Goal: Communication & Community: Ask a question

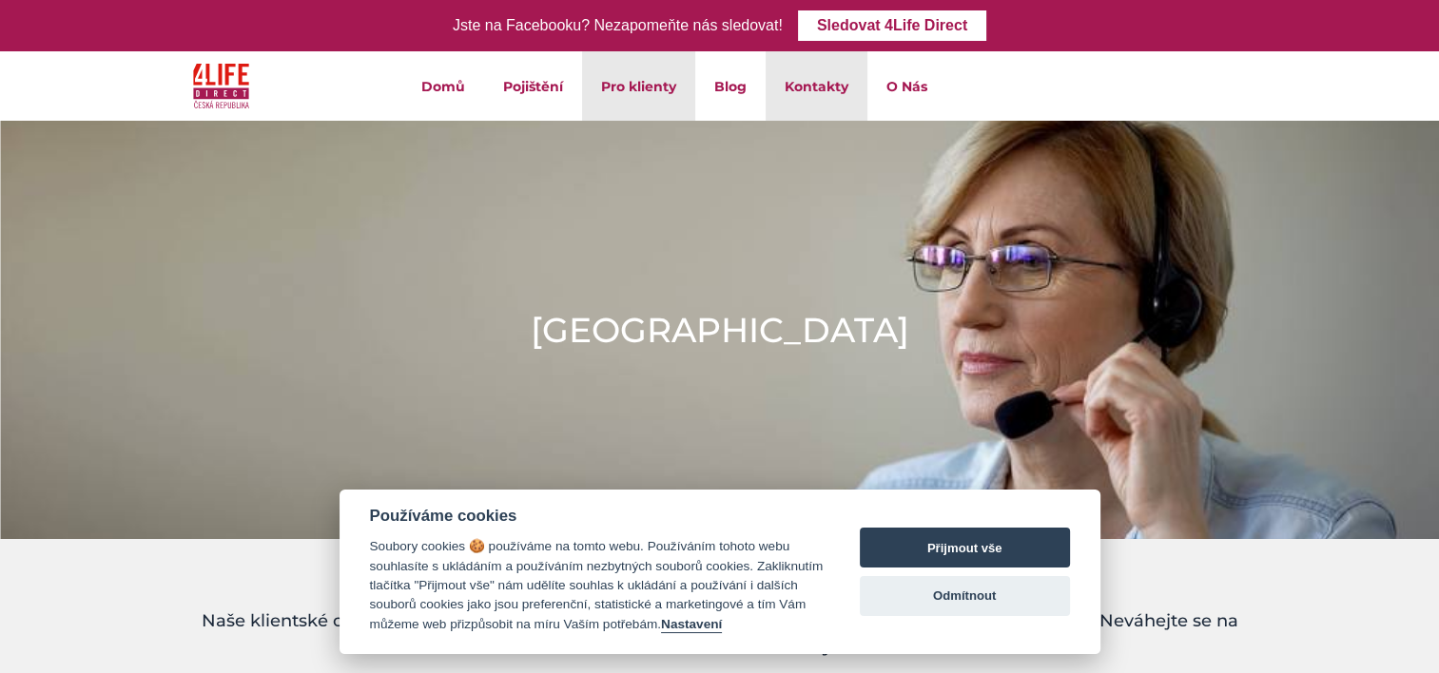
click at [804, 87] on link "Kontakty" at bounding box center [817, 85] width 102 height 69
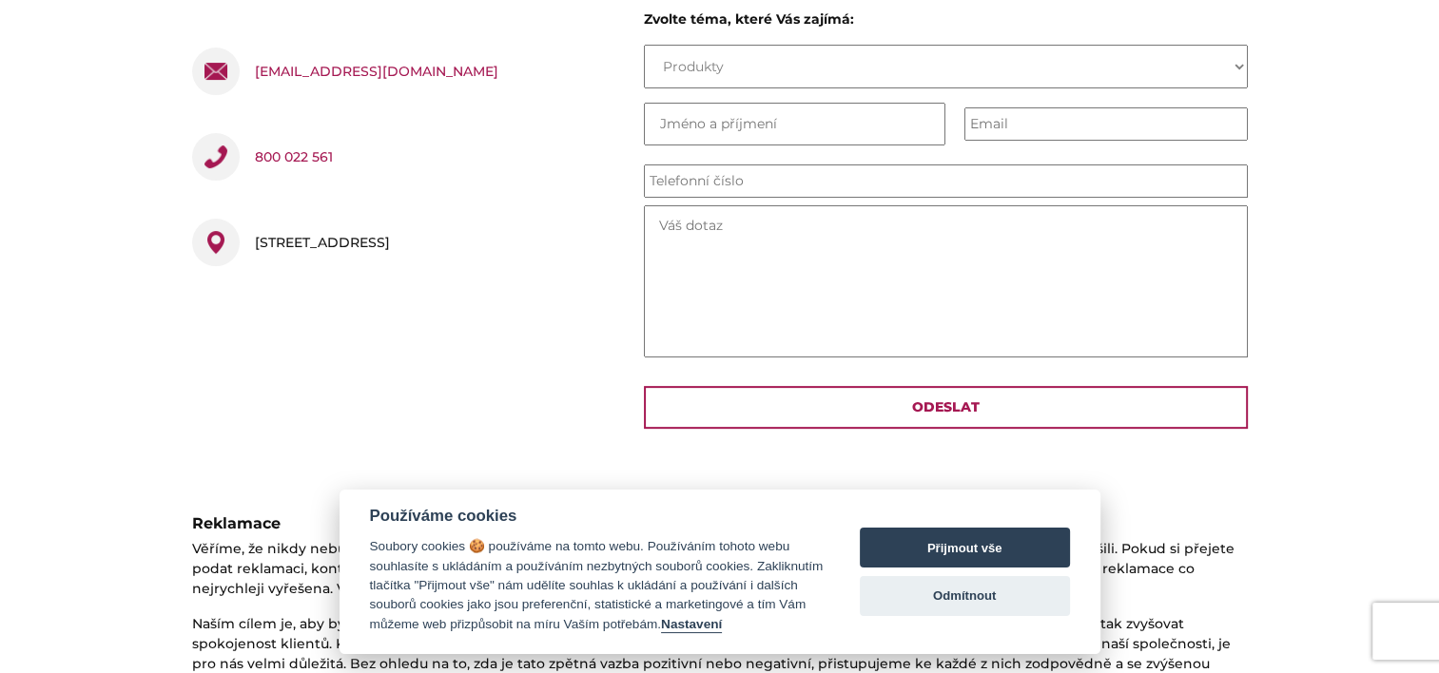
scroll to position [666, 0]
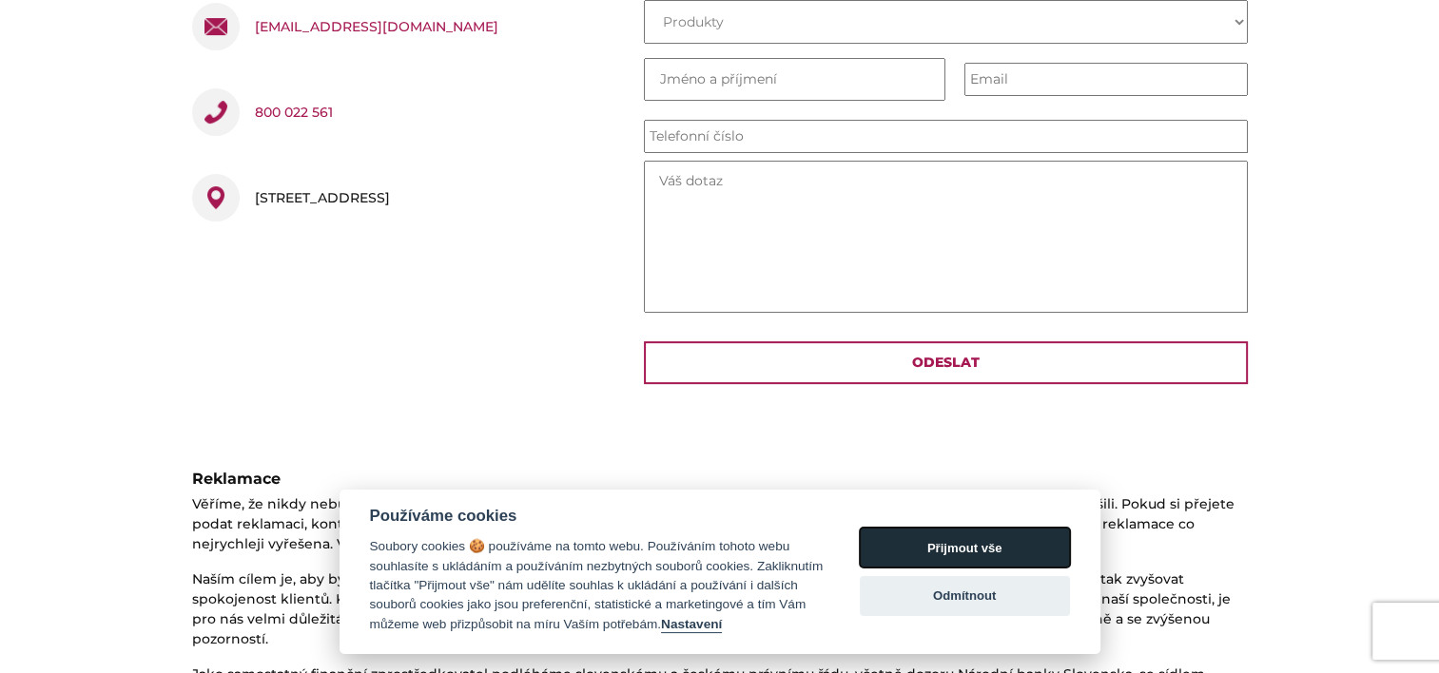
click at [947, 549] on button "Přijmout vše" at bounding box center [965, 548] width 210 height 40
checkbox input "true"
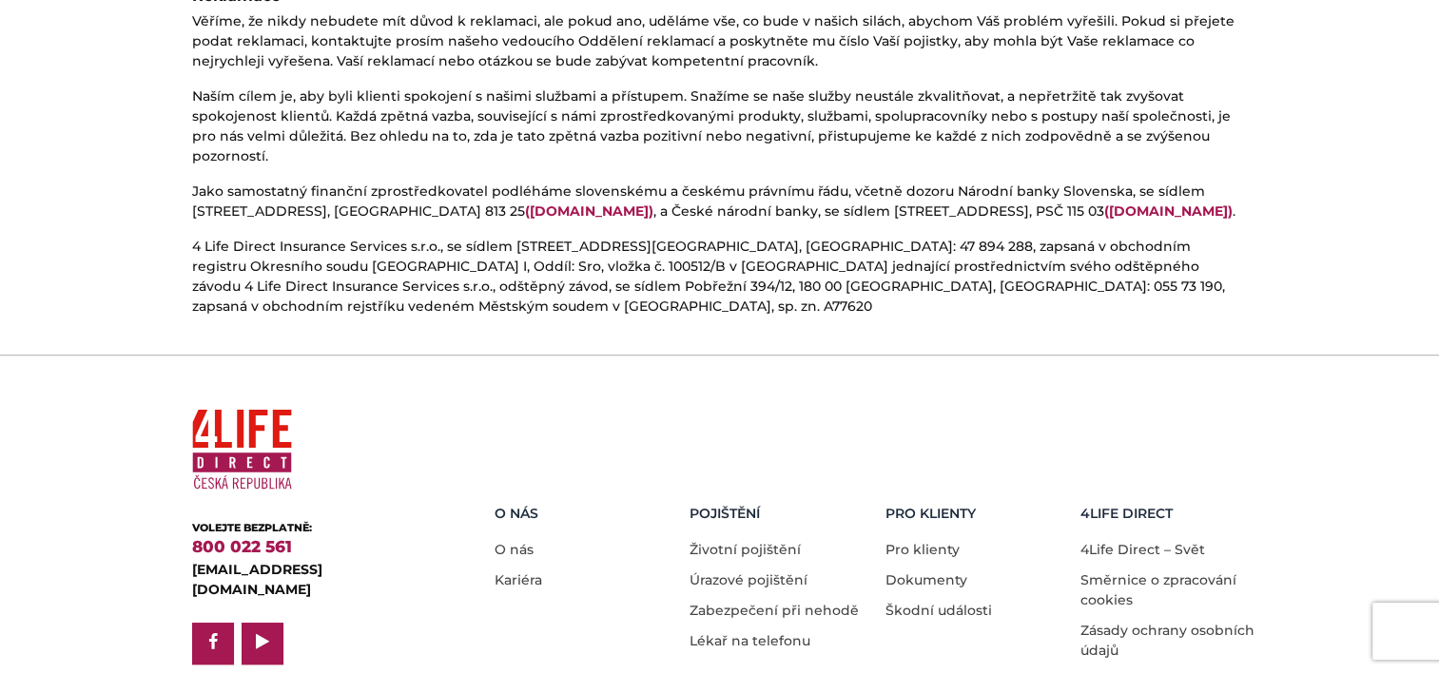
scroll to position [1168, 0]
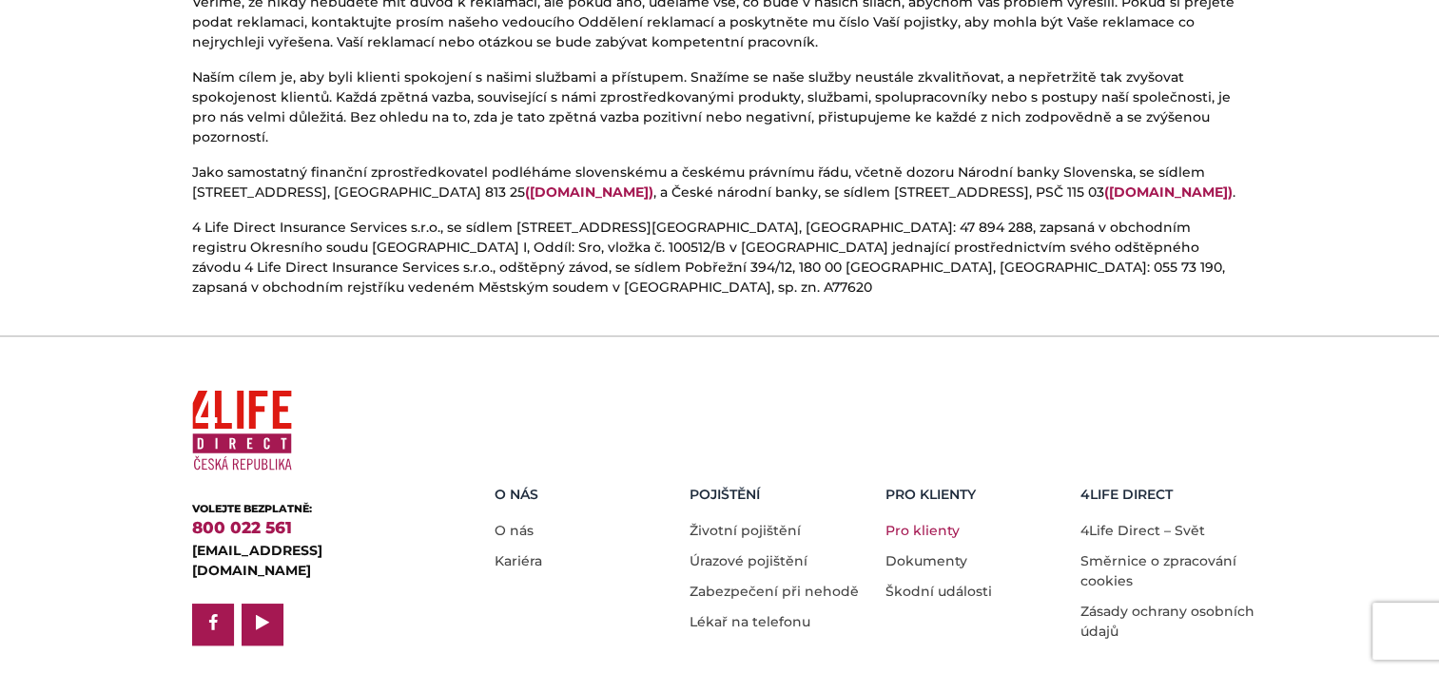
click at [917, 522] on link "Pro klienty" at bounding box center [922, 530] width 74 height 17
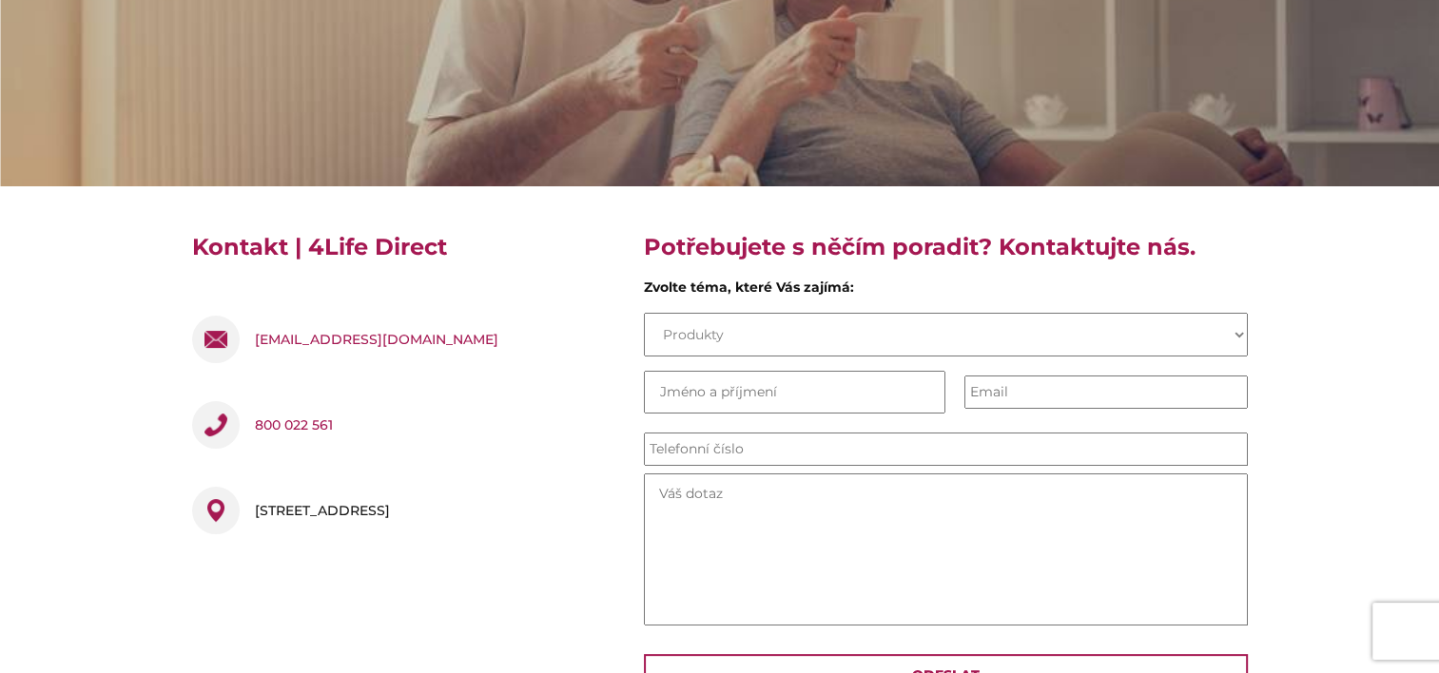
scroll to position [312, 0]
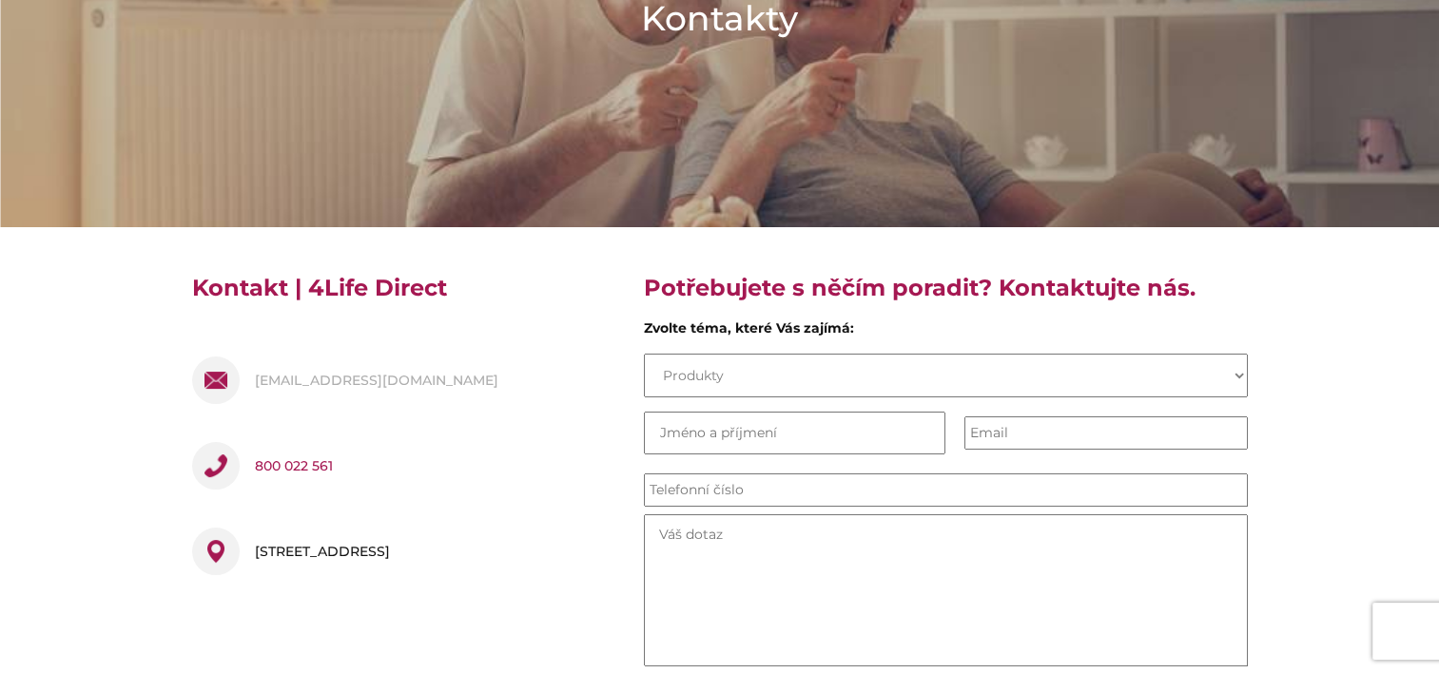
click at [312, 378] on link "[EMAIL_ADDRESS][DOMAIN_NAME]" at bounding box center [376, 381] width 243 height 48
click at [670, 369] on select "Produkty Pojistná smlouva Pojistná událost O společnosti Práce Názor nebo nápad" at bounding box center [946, 376] width 604 height 44
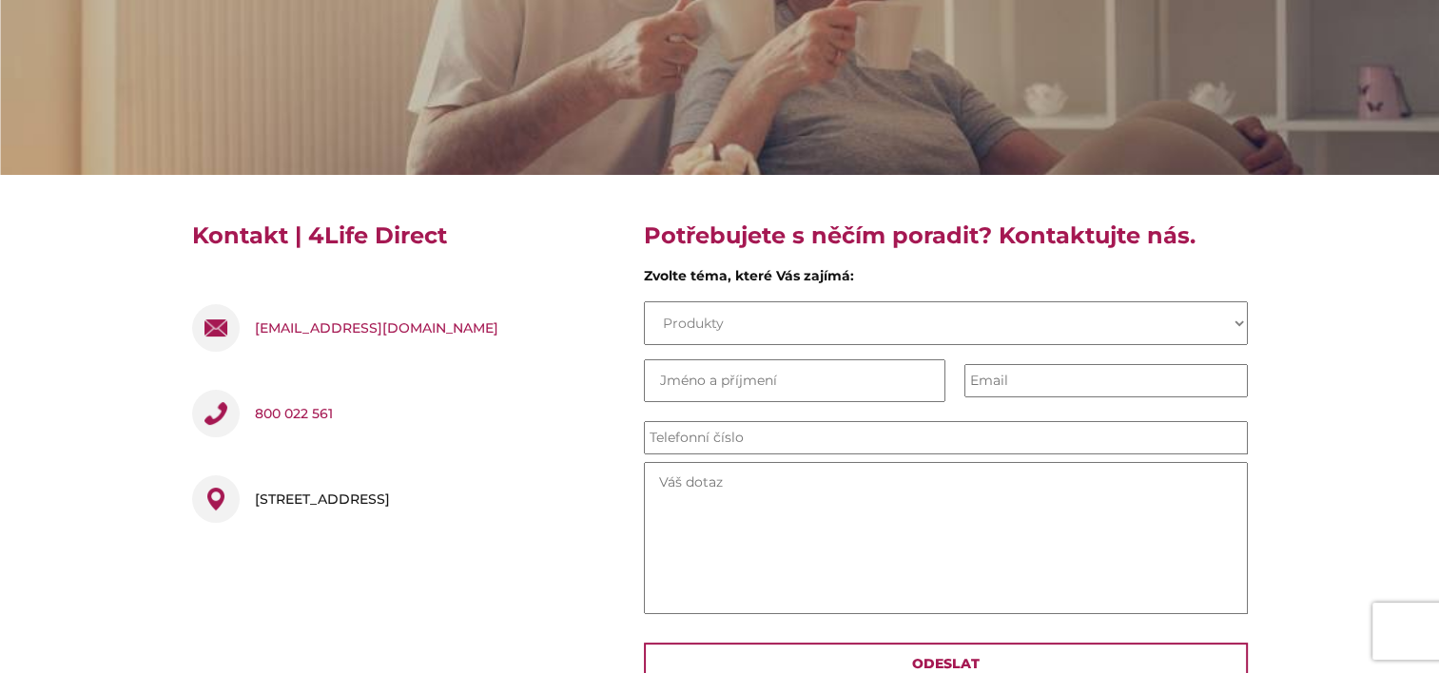
scroll to position [380, 0]
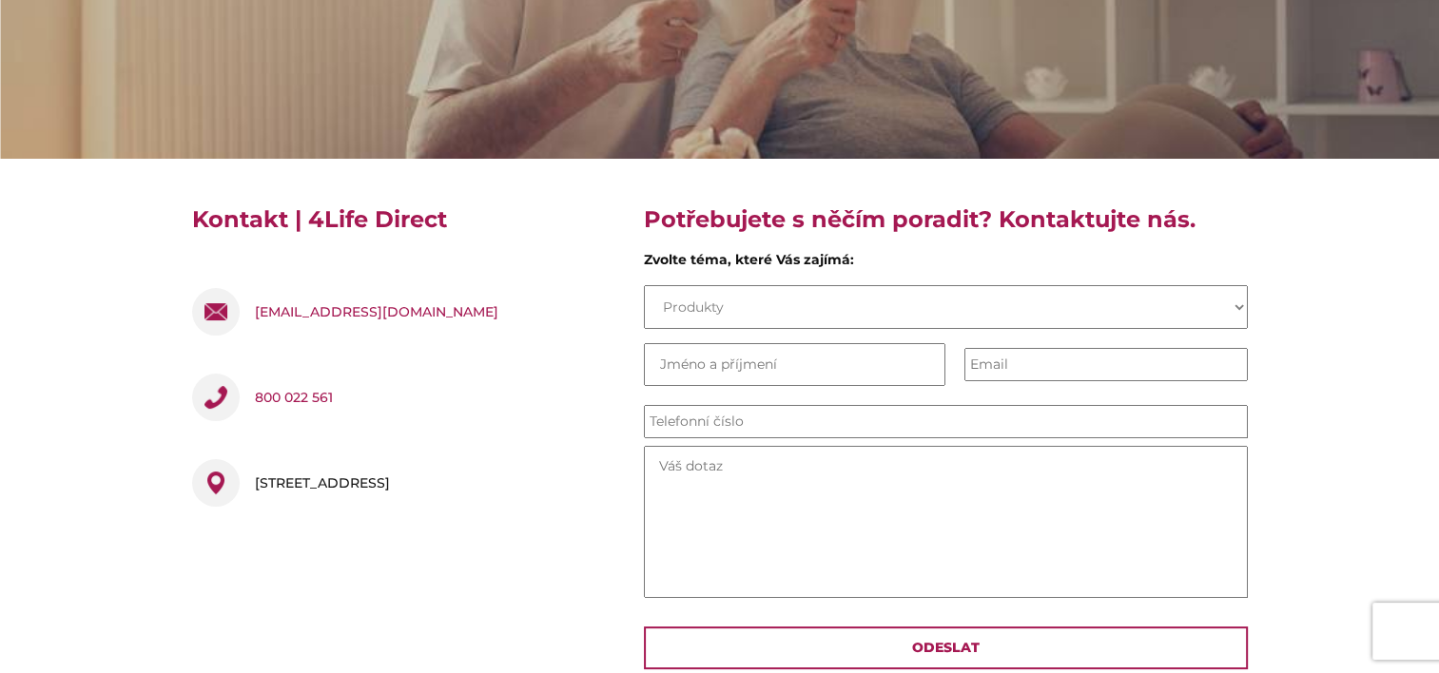
click at [656, 304] on select "Produkty Pojistná smlouva Pojistná událost O společnosti Práce Názor nebo nápad" at bounding box center [946, 307] width 604 height 44
click at [673, 303] on select "Produkty Pojistná smlouva Pojistná událost O společnosti Práce Názor nebo nápad" at bounding box center [946, 307] width 604 height 44
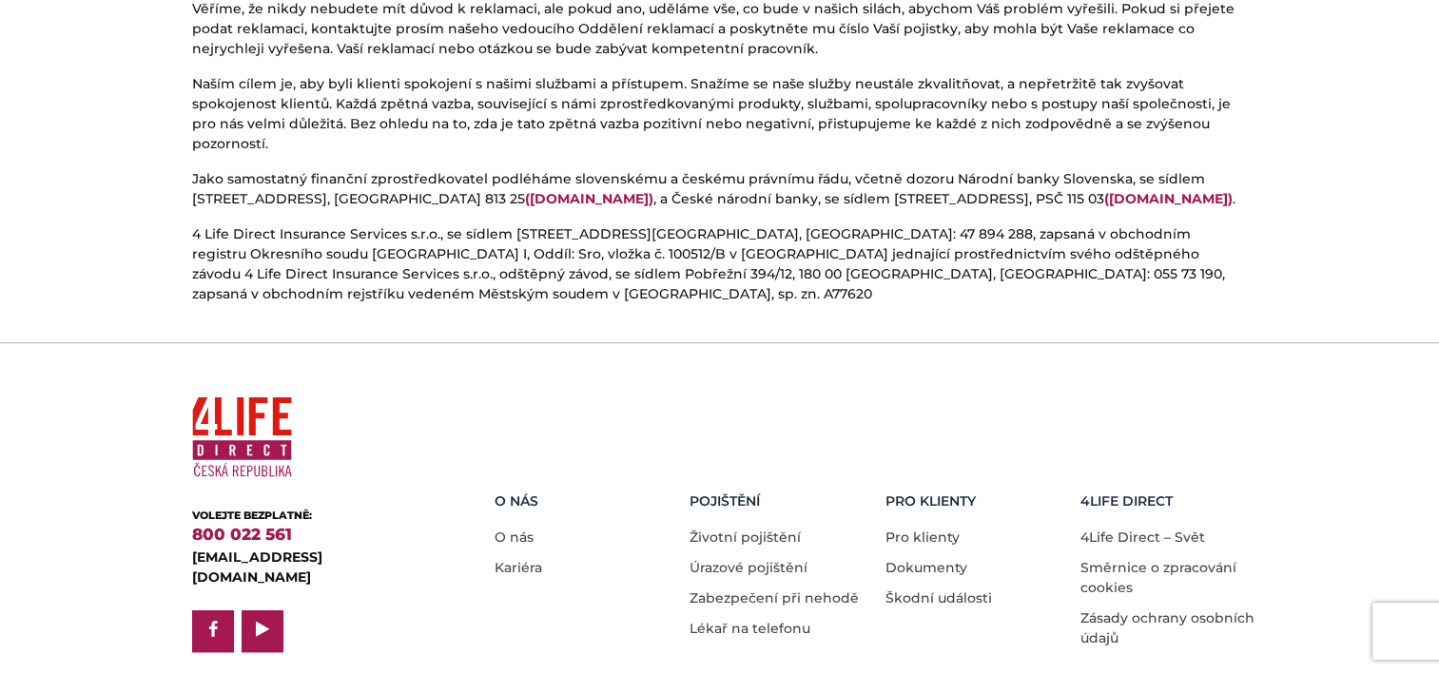
scroll to position [1168, 0]
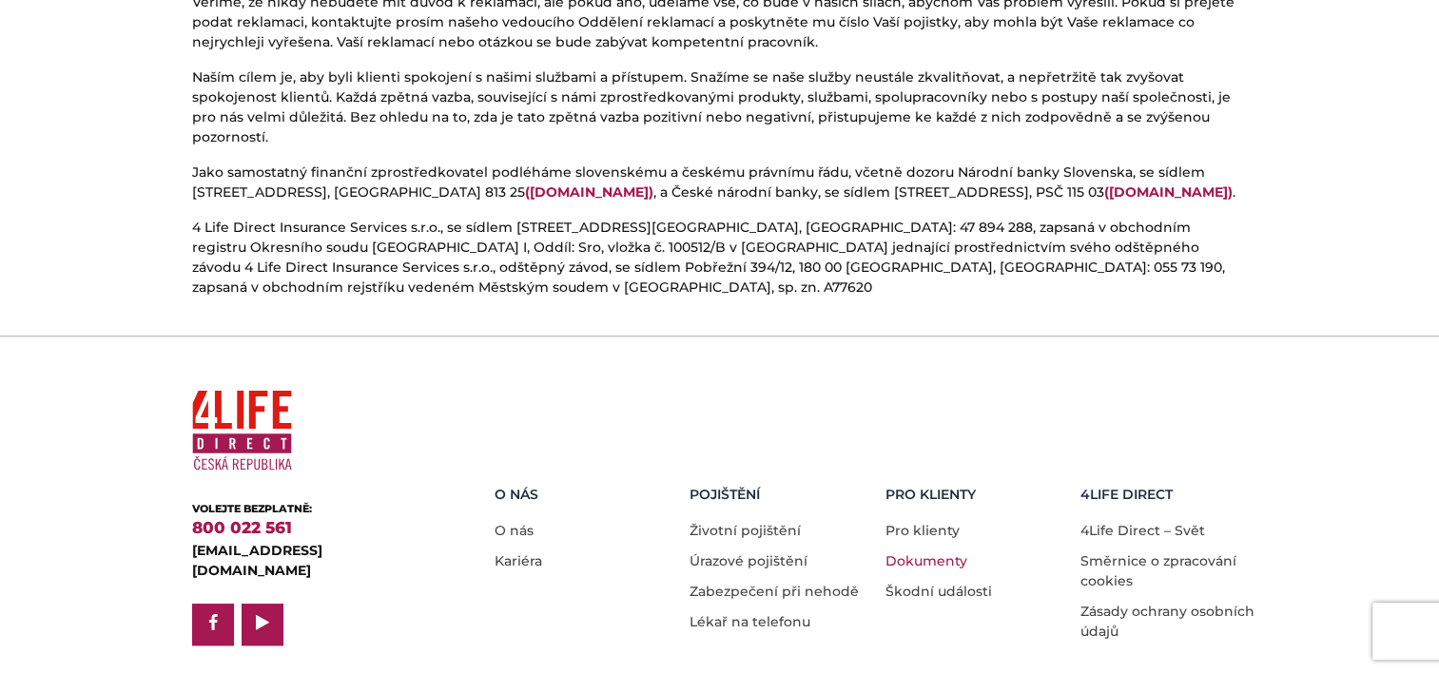
click at [921, 552] on link "Dokumenty" at bounding box center [926, 560] width 82 height 17
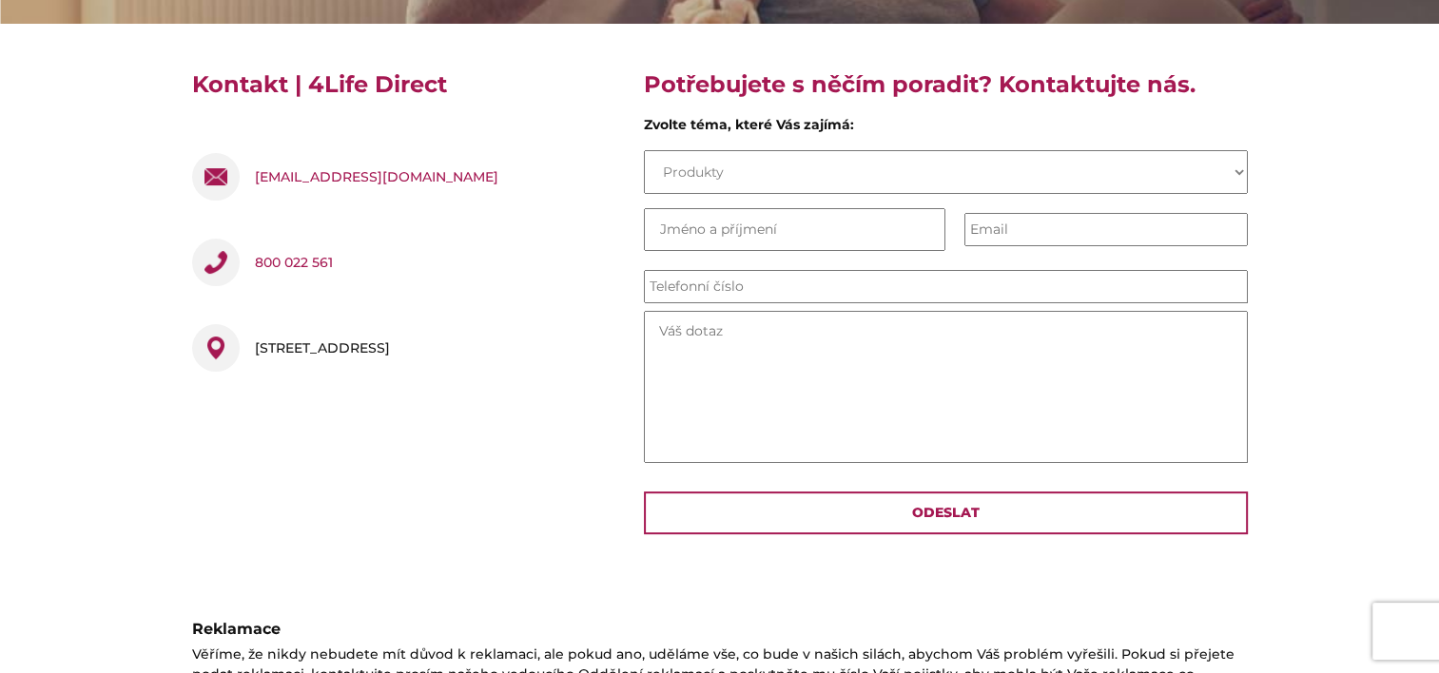
scroll to position [407, 0]
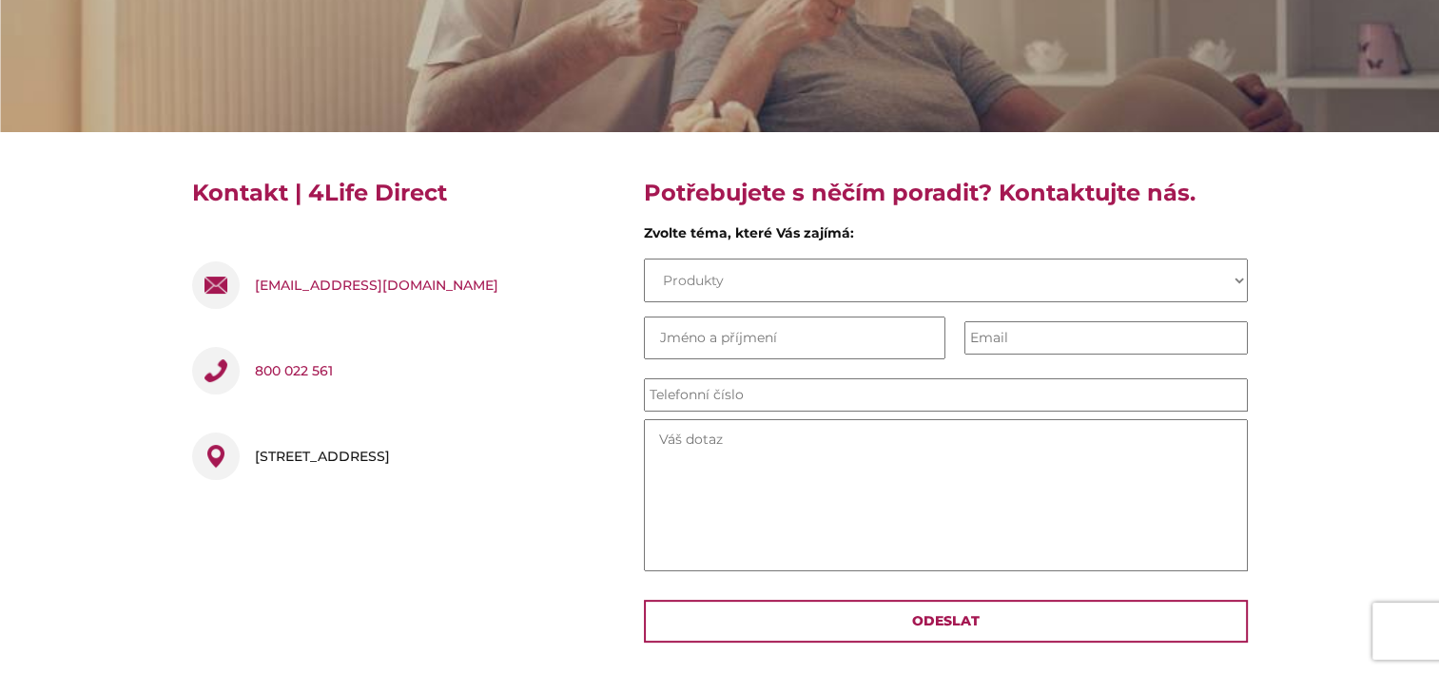
click at [711, 280] on select "Produkty Pojistná smlouva Pojistná událost O společnosti Práce Názor nebo nápad" at bounding box center [946, 281] width 604 height 44
click at [644, 259] on select "Produkty Pojistná smlouva Pojistná událost O společnosti Práce Názor nebo nápad" at bounding box center [946, 281] width 604 height 44
click at [719, 342] on input "Last Name *" at bounding box center [795, 338] width 302 height 43
click at [659, 266] on select "Produkty Pojistná smlouva Pojistná událost O společnosti Práce Názor nebo nápad" at bounding box center [946, 281] width 604 height 44
click at [644, 259] on select "Produkty Pojistná smlouva Pojistná událost O společnosti Práce Názor nebo nápad" at bounding box center [946, 281] width 604 height 44
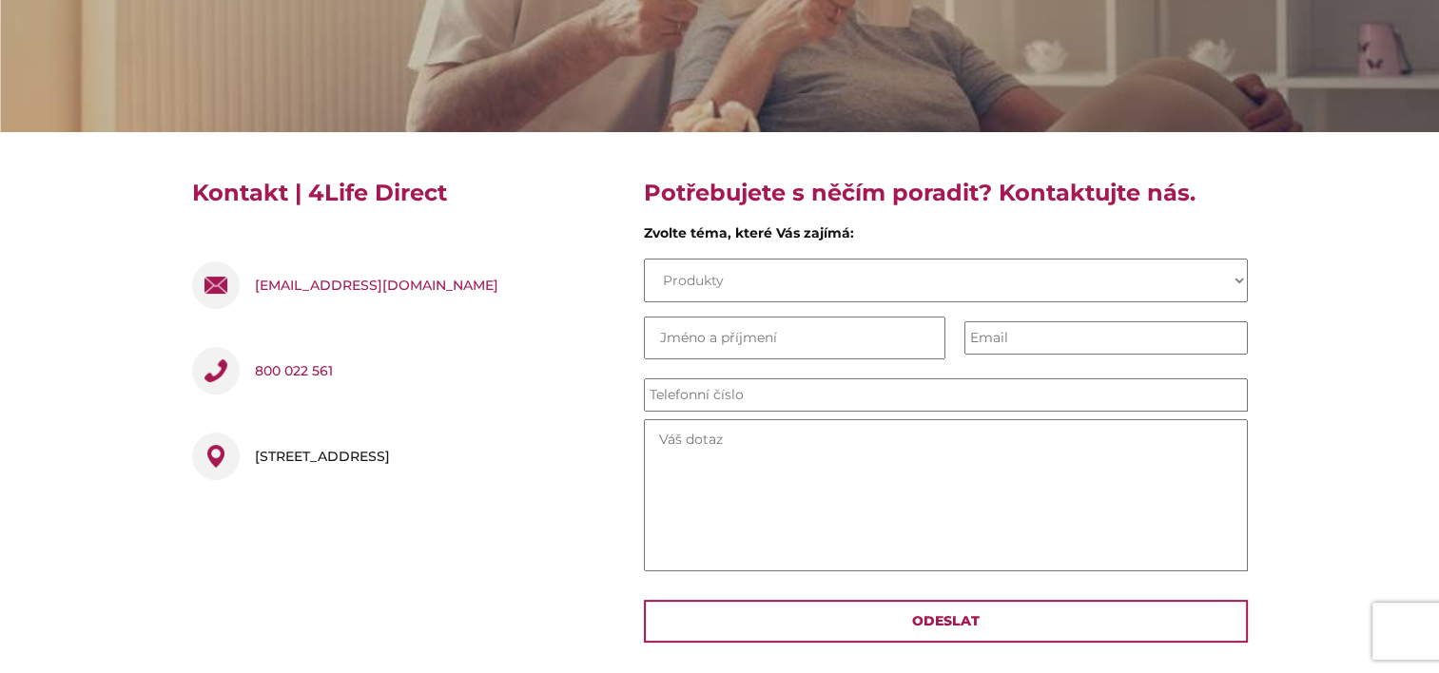
click at [658, 275] on select "Produkty Pojistná smlouva Pojistná událost O společnosti Práce Názor nebo nápad" at bounding box center [946, 281] width 604 height 44
select select "Pojistná smlouva"
click at [644, 259] on select "Produkty Pojistná smlouva Pojistná událost O společnosti Práce Názor nebo nápad" at bounding box center [946, 281] width 604 height 44
click at [781, 274] on select "Produkty Pojistná smlouva Pojistná událost O společnosti Práce Názor nebo nápad" at bounding box center [946, 281] width 604 height 44
click at [644, 259] on select "Produkty Pojistná smlouva Pojistná událost O společnosti Práce Názor nebo nápad" at bounding box center [946, 281] width 604 height 44
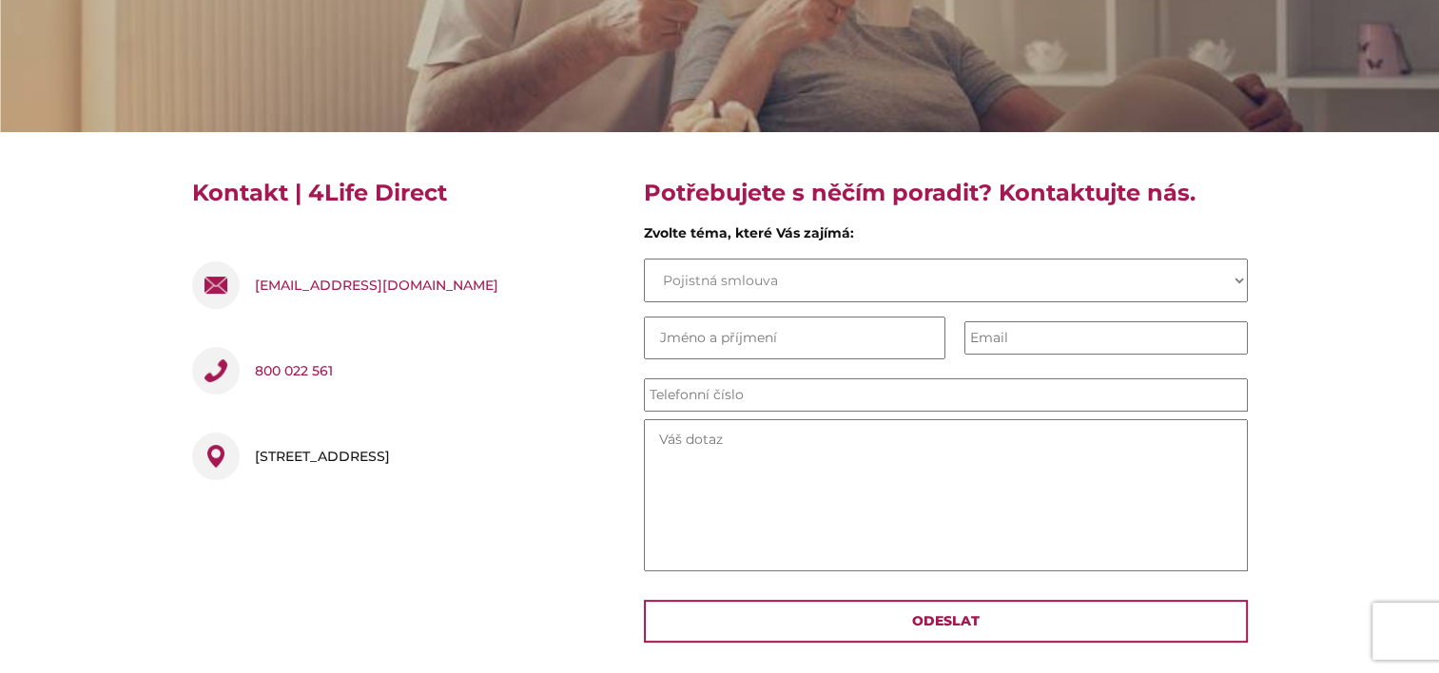
click at [727, 339] on input "Last Name *" at bounding box center [795, 338] width 302 height 43
type input "[PERSON_NAME]"
click at [675, 401] on input "Phone *" at bounding box center [946, 394] width 604 height 33
click at [1037, 342] on input "Email" at bounding box center [1105, 337] width 283 height 33
type input "[EMAIL_ADDRESS][DOMAIN_NAME]"
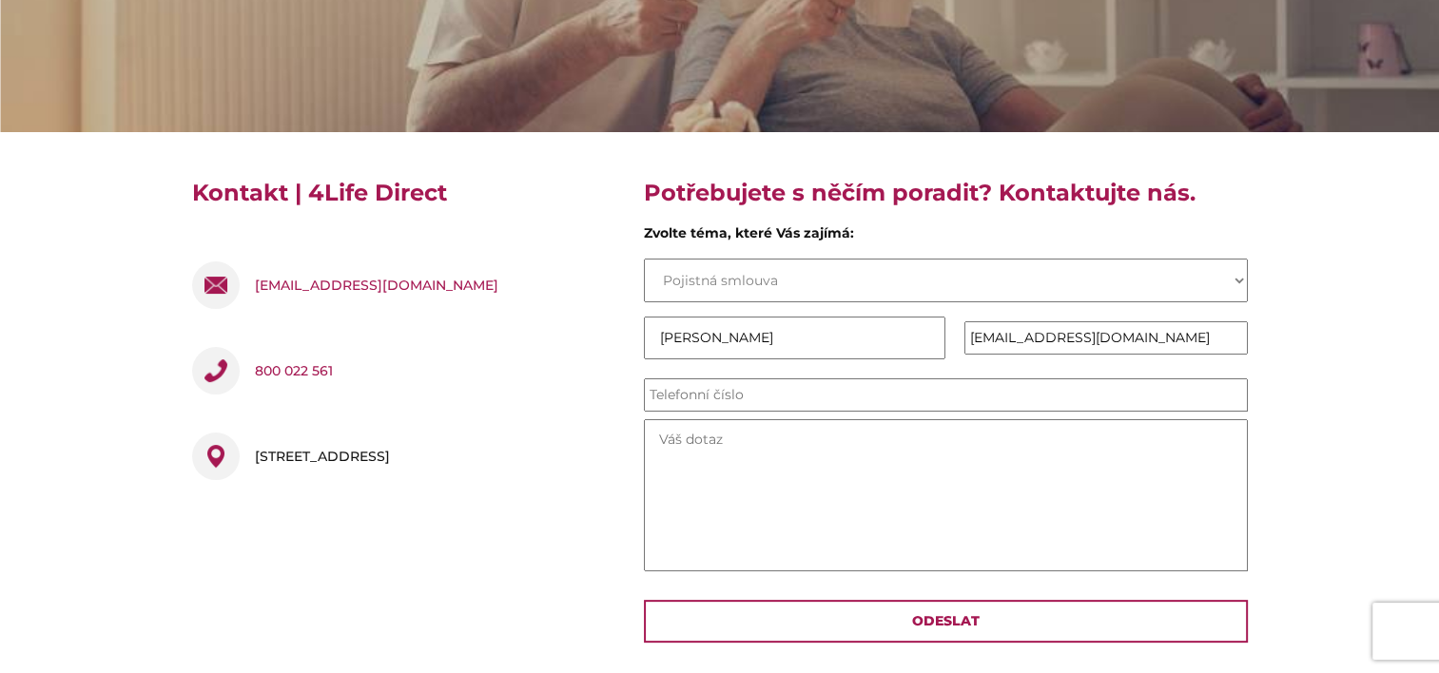
click at [724, 392] on input "Phone *" at bounding box center [946, 394] width 604 height 33
type input "420 603 534 545"
click at [659, 441] on textarea "Message *" at bounding box center [946, 495] width 604 height 152
type textarea "Žádám o zrušení pojistné smlouvy Jistota pro mé blízké, č. PD 101121667"
click at [649, 396] on input "420 603 534 545" at bounding box center [946, 394] width 604 height 33
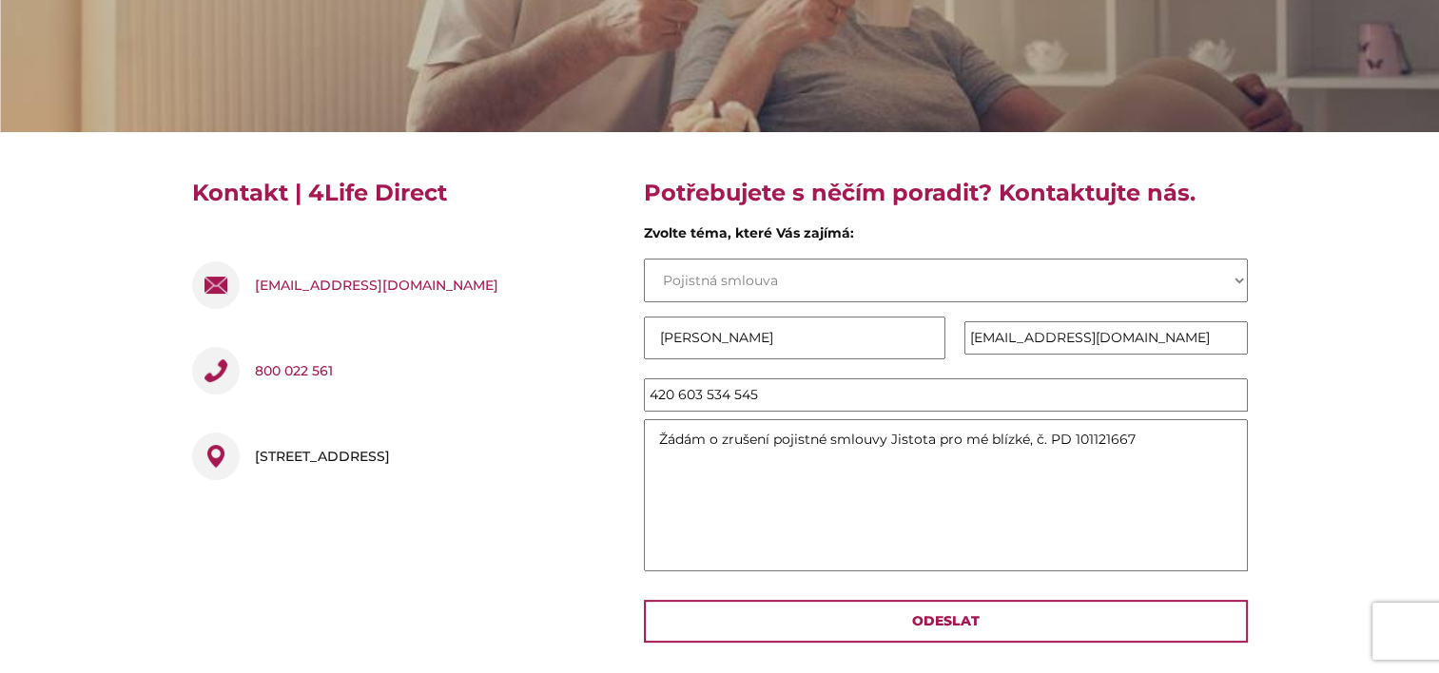
type input "420 603 534 545"
click at [768, 432] on textarea "Žádám o zrušení pojistné smlouvy Jistota pro mé blízké, č. PD 101121667" at bounding box center [946, 495] width 604 height 152
click at [938, 433] on textarea "Ruším k dnešnímu dni, [DATE] pojistné smlouvy Jistota pro mé blízké, č. PD 1011…" at bounding box center [946, 495] width 604 height 152
click at [1006, 435] on textarea "Ruším k dnešnímu dni, [DATE] pojistnou smlouvy Jistota pro mé blízké, č. PD 101…" at bounding box center [946, 495] width 604 height 152
click at [1153, 435] on textarea "Ruším k dnešnímu dni, [DATE] pojistnou smlouvu Jistota pro mé blízké, č. PD 101…" at bounding box center [946, 495] width 604 height 152
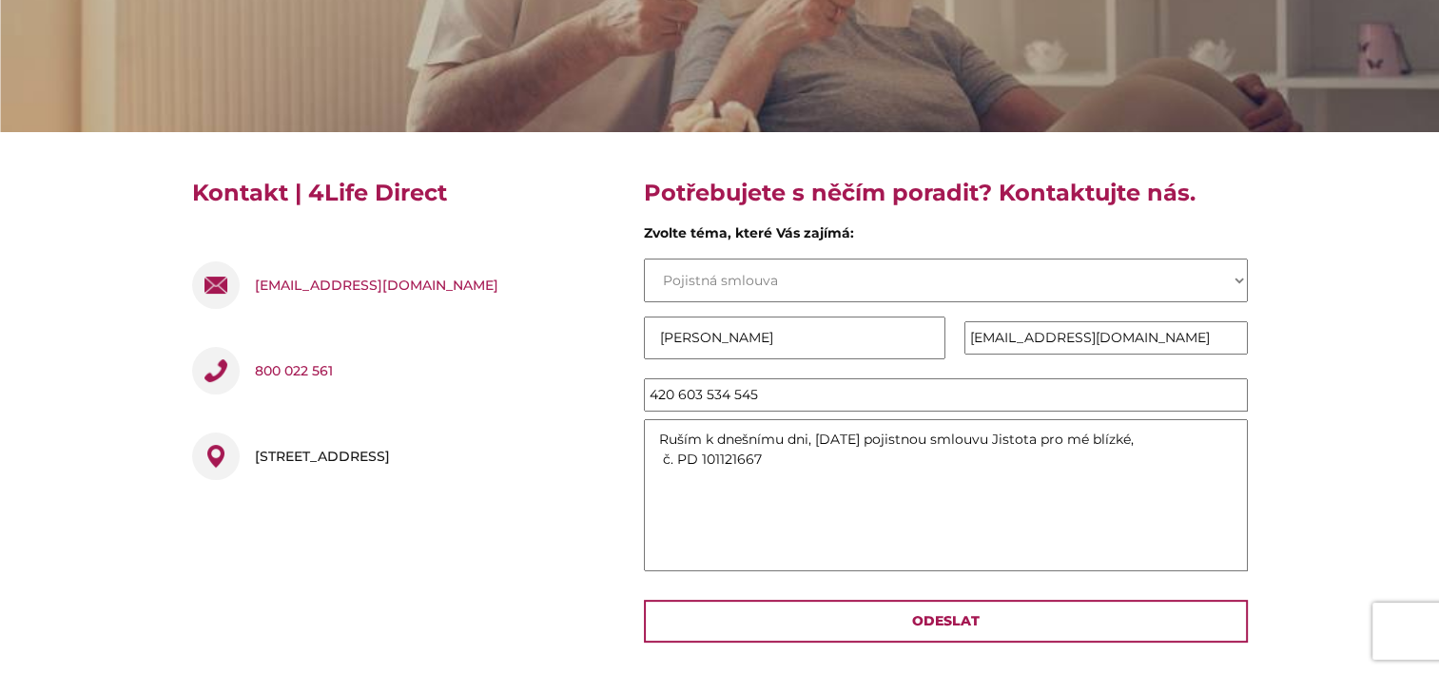
click at [663, 452] on textarea "Ruším k dnešnímu dni, [DATE] pojistnou smlouvu Jistota pro mé blízké, č. PD 101…" at bounding box center [946, 495] width 604 height 152
click at [880, 435] on textarea "Ruším k dnešnímu dni, [DATE] pojistnou smlouvu Jistota pro mé blízké, č. PD 101…" at bounding box center [946, 495] width 604 height 152
type textarea "Ruším k dnešnímu dni, [DATE], pojistnou smlouvu Jistota pro mé blízké, č. PD 10…"
click at [784, 279] on select "Produkty Pojistná smlouva Pojistná událost O společnosti Práce Názor nebo nápad" at bounding box center [946, 281] width 604 height 44
click at [1319, 337] on section "Kontakt | 4Life Direct [EMAIL_ADDRESS][DOMAIN_NAME] 800 022 561 [STREET_ADDRESS…" at bounding box center [719, 418] width 1439 height 572
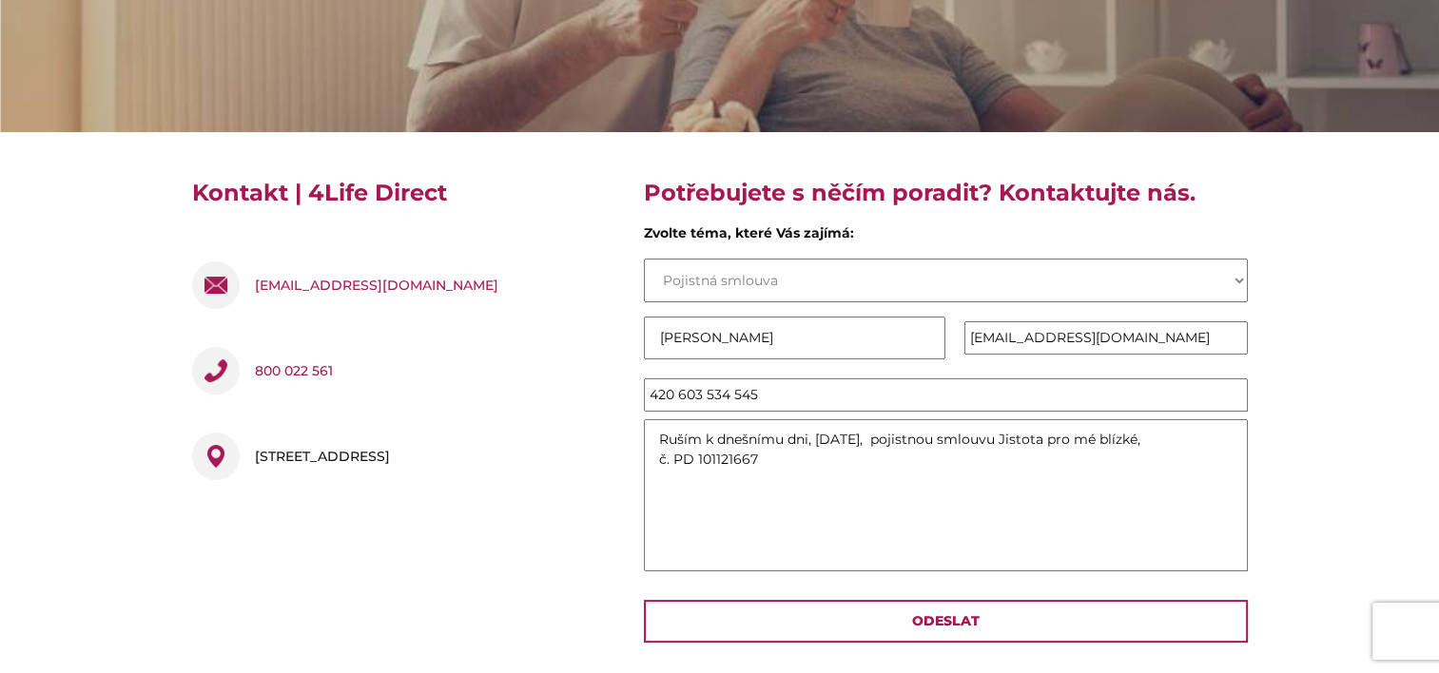
click at [1240, 279] on select "Produkty Pojistná smlouva Pojistná událost O společnosti Práce Názor nebo nápad" at bounding box center [946, 281] width 604 height 44
click at [1436, 365] on section "Kontakt | 4Life Direct [EMAIL_ADDRESS][DOMAIN_NAME] 800 022 561 [STREET_ADDRESS…" at bounding box center [719, 418] width 1439 height 572
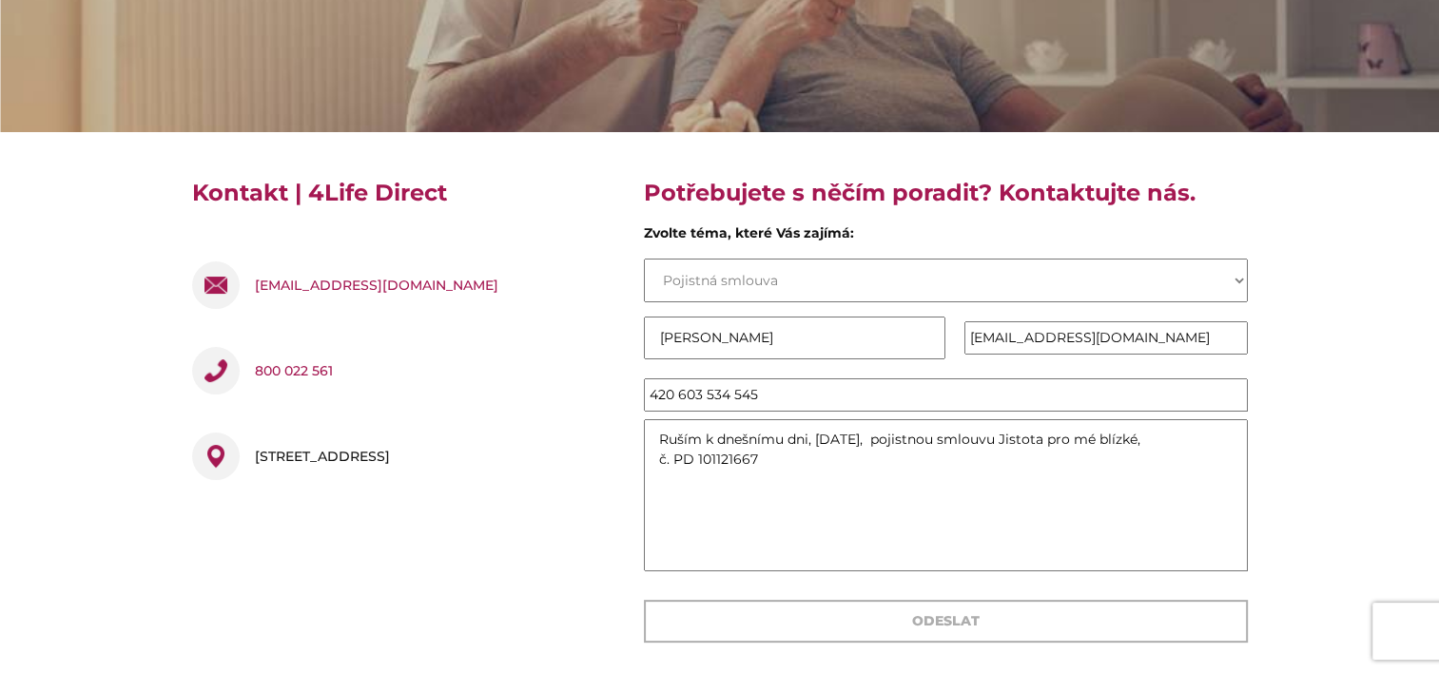
click at [949, 613] on input "Odeslat" at bounding box center [946, 621] width 604 height 43
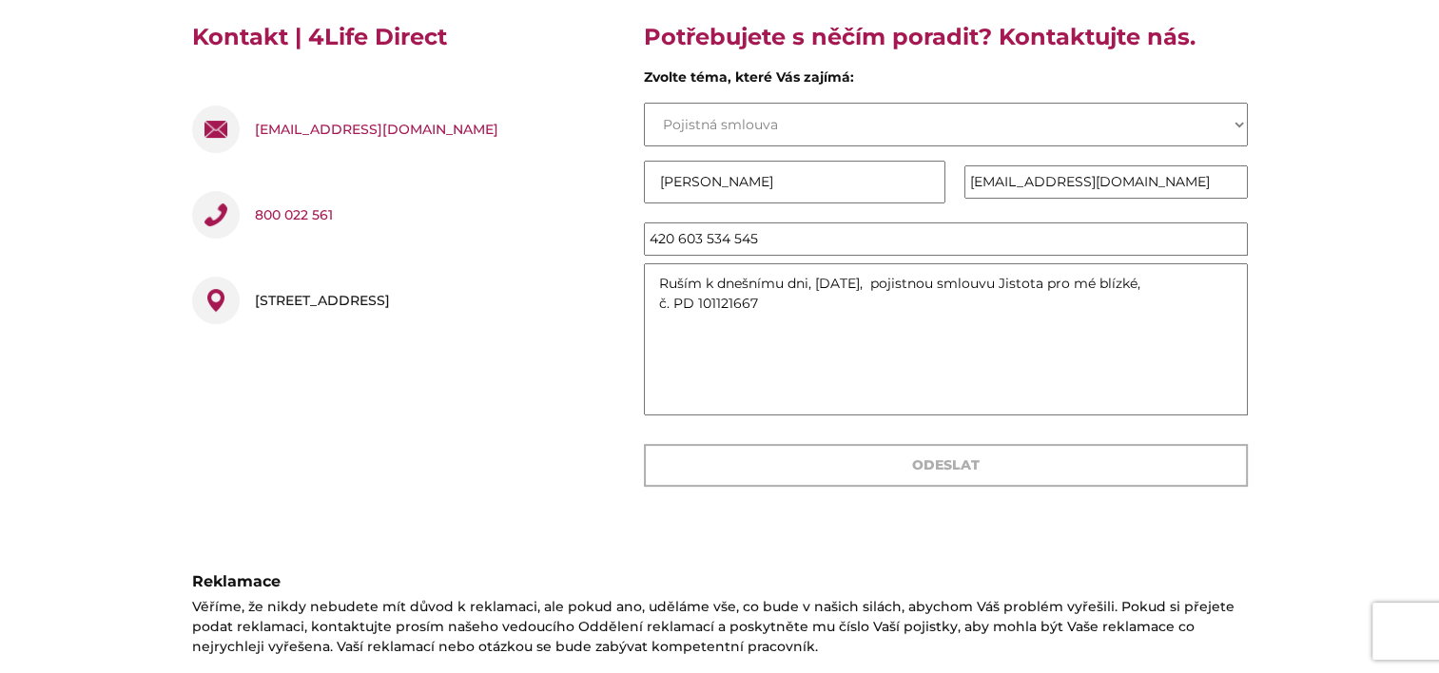
scroll to position [0, 0]
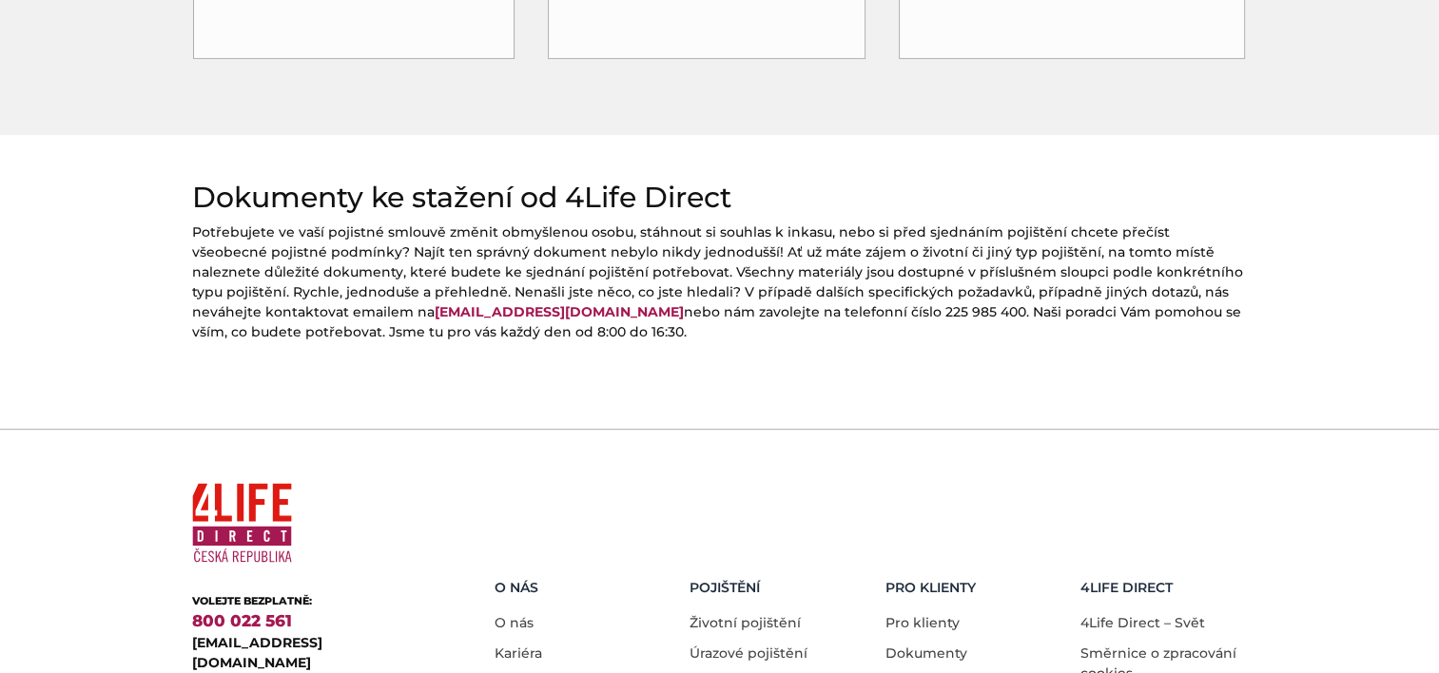
scroll to position [951, 0]
